Goal: Transaction & Acquisition: Purchase product/service

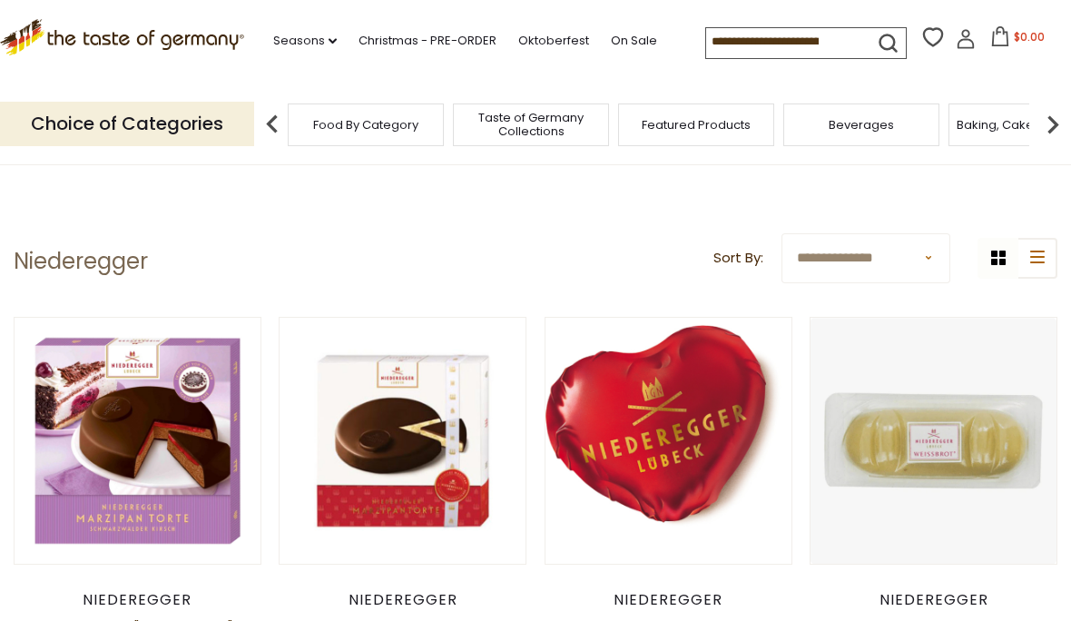
click at [360, 42] on link "Christmas - PRE-ORDER" at bounding box center [427, 41] width 138 height 20
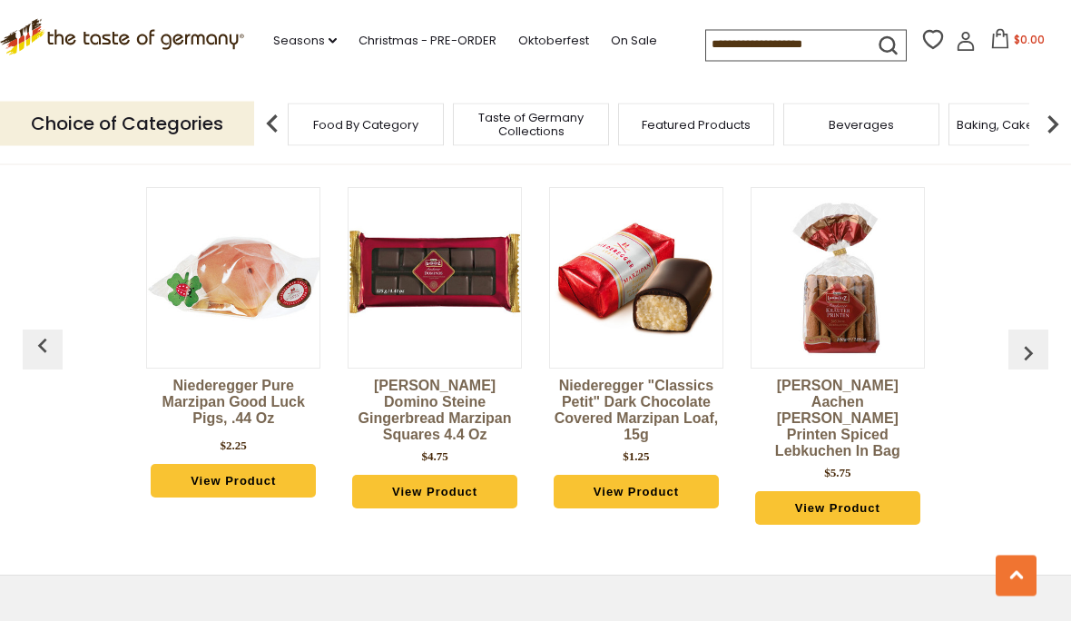
scroll to position [738, 0]
click at [1015, 348] on img "button" at bounding box center [1028, 353] width 29 height 29
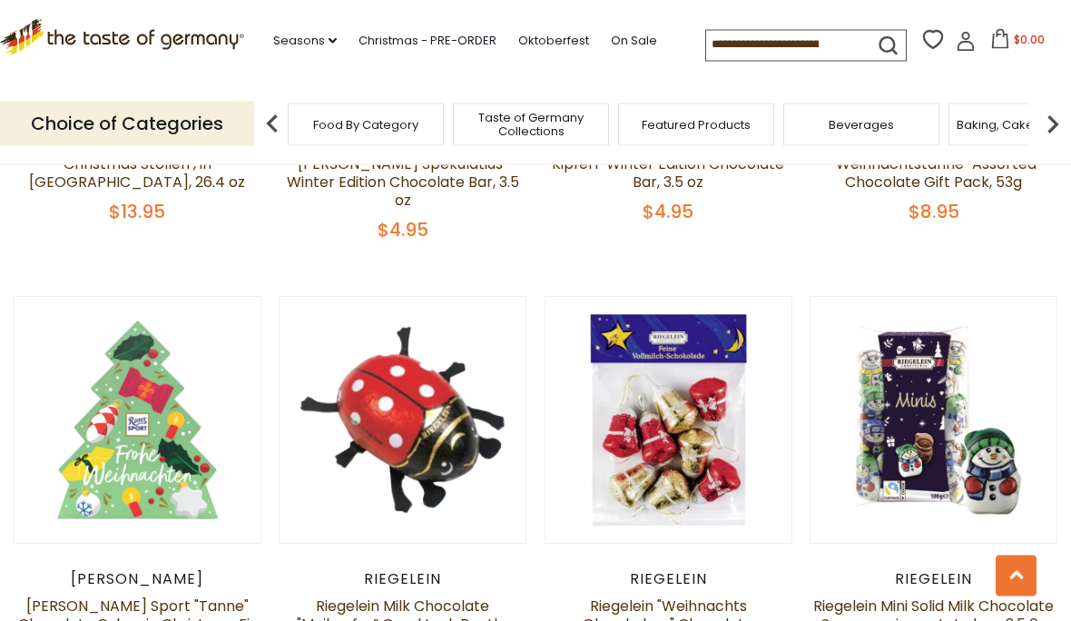
scroll to position [2563, 0]
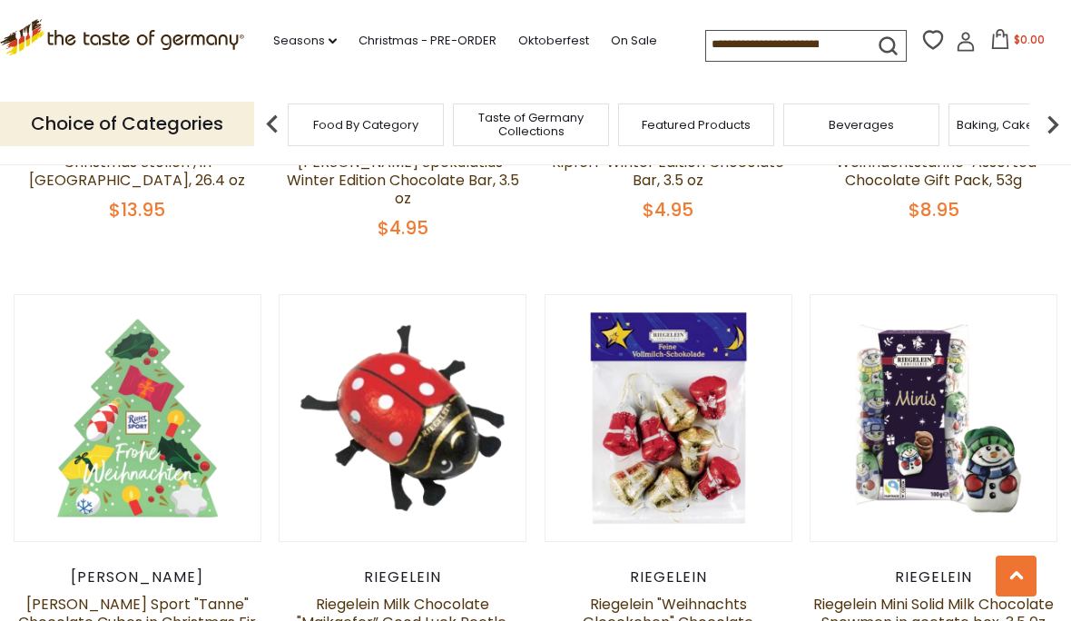
click at [64, 45] on icon ".st0{fill:#EDD300;} .st1{fill:#D33E21;}" at bounding box center [122, 37] width 244 height 36
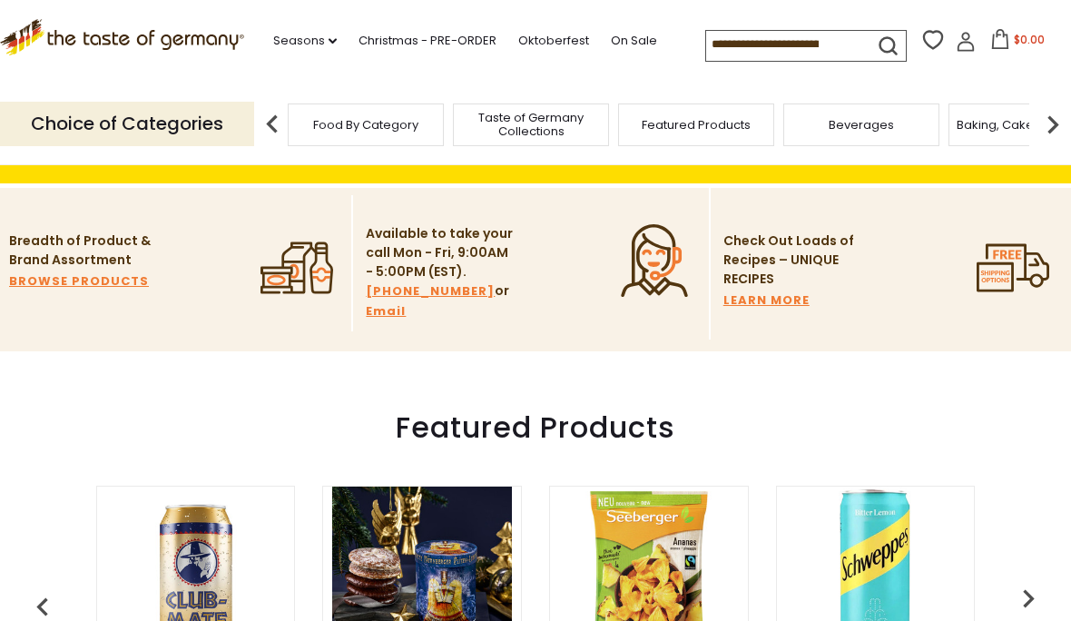
scroll to position [437, 0]
